Goal: Transaction & Acquisition: Purchase product/service

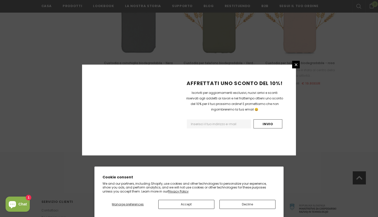
scroll to position [582, 0]
